Goal: Understand process/instructions: Learn how to perform a task or action

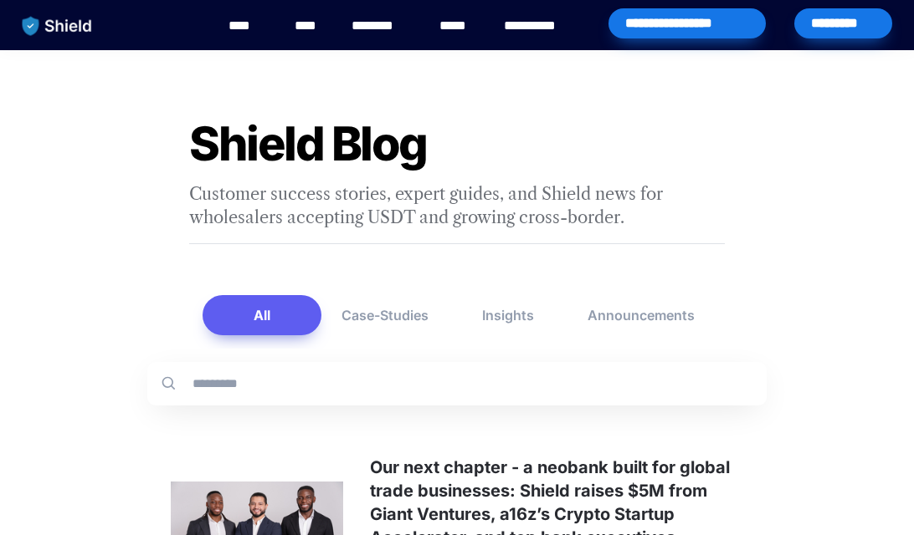
click at [239, 28] on link "****" at bounding box center [247, 26] width 38 height 20
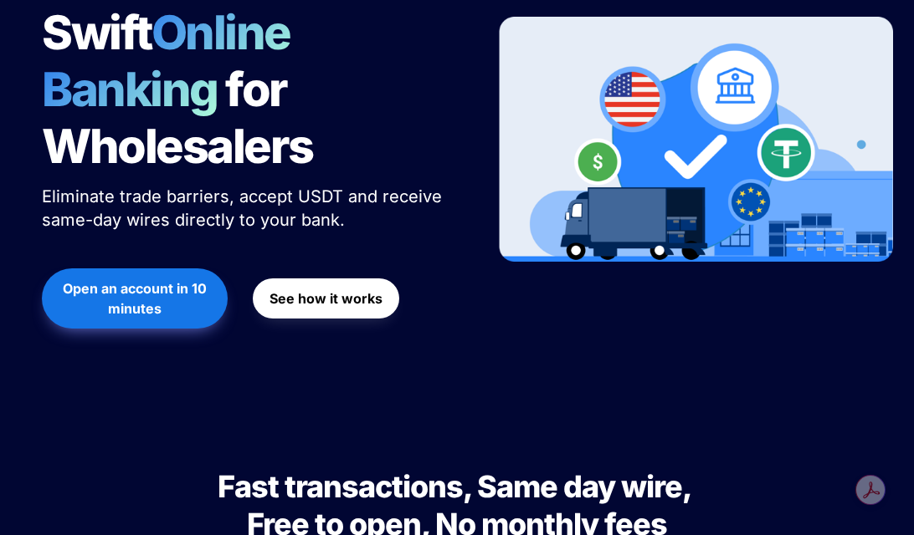
scroll to position [371, 0]
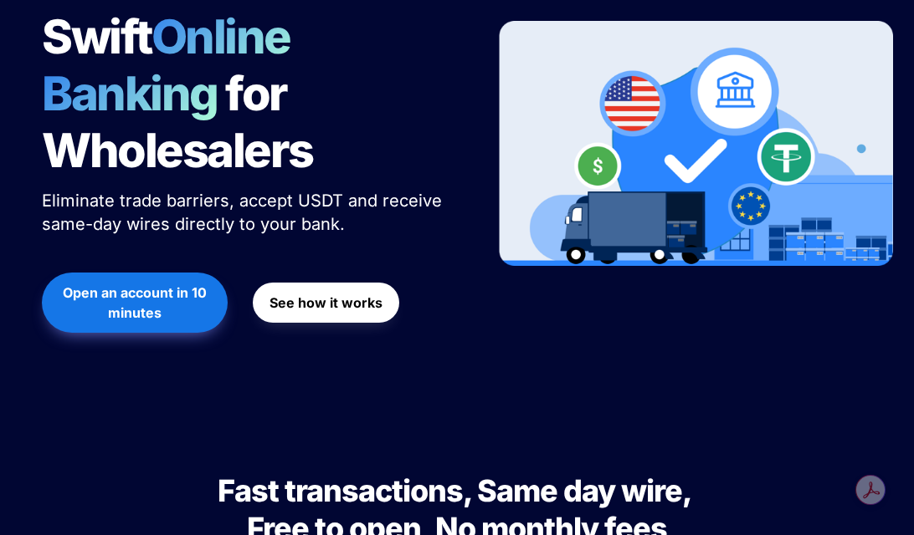
click at [340, 294] on strong "See how it works" at bounding box center [325, 302] width 113 height 17
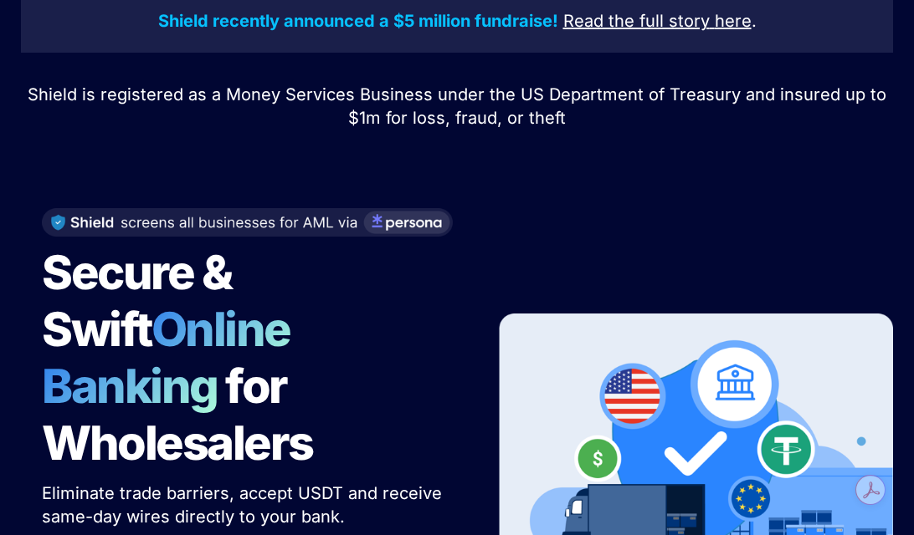
scroll to position [0, 0]
